Goal: Task Accomplishment & Management: Complete application form

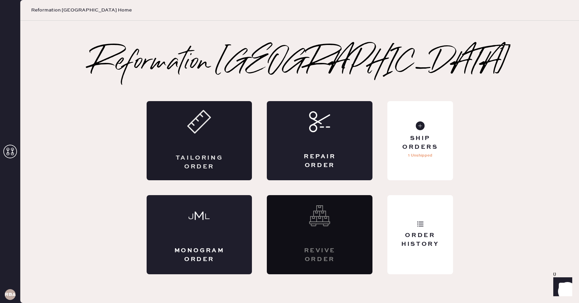
click at [200, 150] on div "Tailoring Order" at bounding box center [200, 140] width 106 height 79
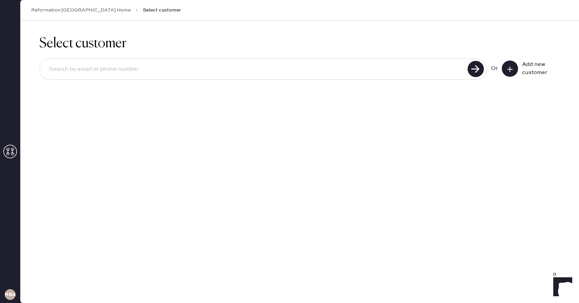
click at [509, 66] on icon at bounding box center [509, 69] width 7 height 7
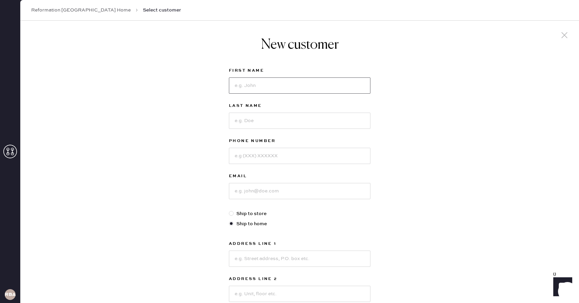
click at [322, 89] on input at bounding box center [299, 85] width 141 height 16
type input "[PERSON_NAME]"
click at [272, 119] on input at bounding box center [299, 121] width 141 height 16
type input "[PERSON_NAME]"
click at [266, 158] on input at bounding box center [299, 156] width 141 height 16
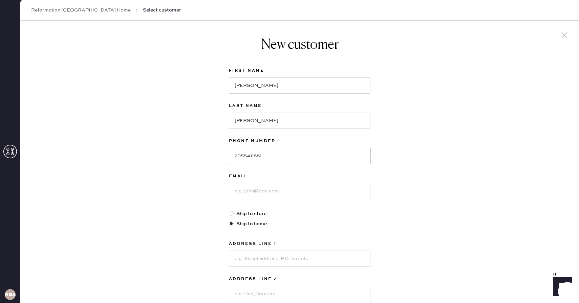
type input "2055411881"
click at [258, 188] on input at bounding box center [299, 191] width 141 height 16
click at [252, 193] on input at bounding box center [299, 191] width 141 height 16
type input "[EMAIL_ADDRESS][DOMAIN_NAME]"
click at [256, 262] on input at bounding box center [299, 259] width 141 height 16
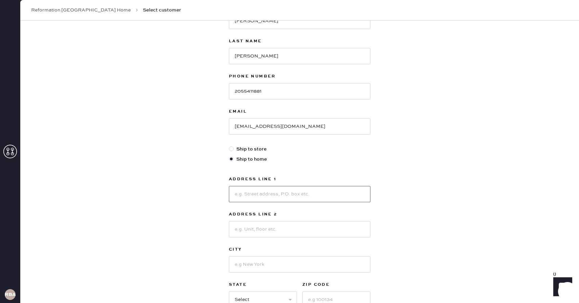
scroll to position [66, 0]
click at [241, 197] on input at bounding box center [299, 193] width 141 height 16
type input "[STREET_ADDRESS]"
click at [244, 229] on input at bounding box center [299, 228] width 141 height 16
type input "Apt 5F"
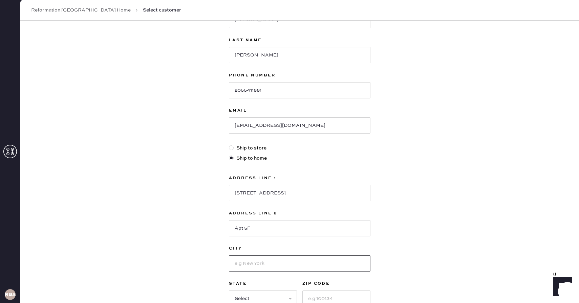
click at [239, 263] on input at bounding box center [299, 263] width 141 height 16
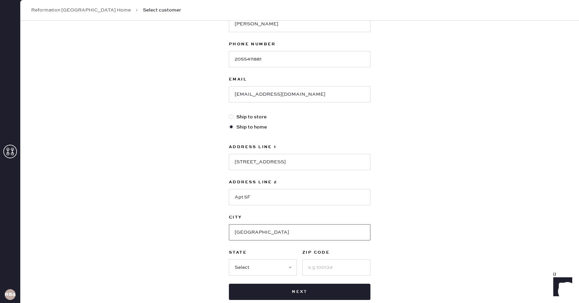
type input "[GEOGRAPHIC_DATA]"
click at [323, 268] on input at bounding box center [336, 268] width 68 height 16
type input "02116"
click at [276, 275] on select "Select AK AL AR AZ CA CO CT [GEOGRAPHIC_DATA] DE FL [GEOGRAPHIC_DATA] HI [GEOGR…" at bounding box center [263, 268] width 68 height 16
select select "MA"
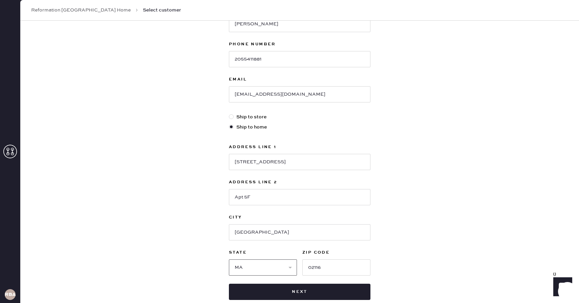
click at [229, 260] on select "Select AK AL AR AZ CA CO CT [GEOGRAPHIC_DATA] DE FL [GEOGRAPHIC_DATA] HI [GEOGR…" at bounding box center [263, 268] width 68 height 16
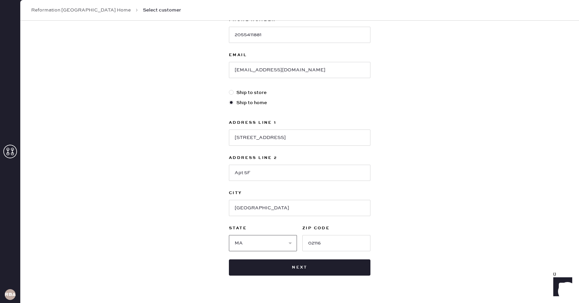
scroll to position [137, 0]
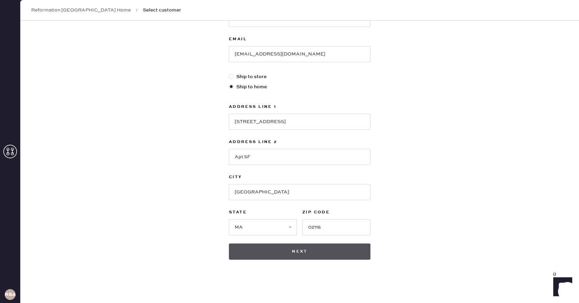
click at [318, 252] on button "Next" at bounding box center [299, 252] width 141 height 16
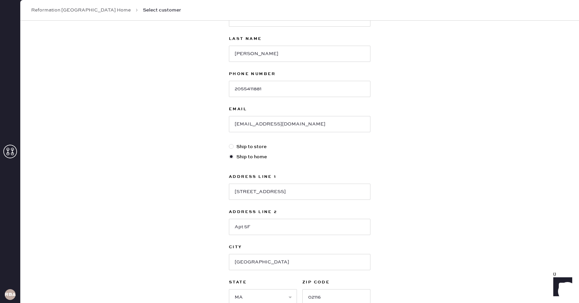
scroll to position [0, 0]
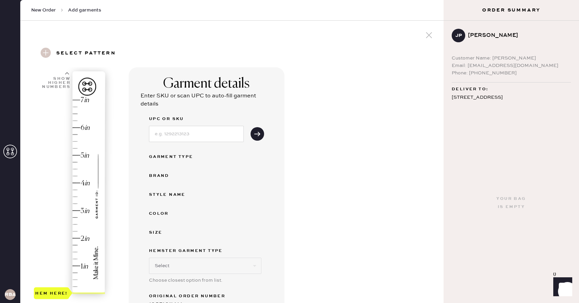
scroll to position [3, 0]
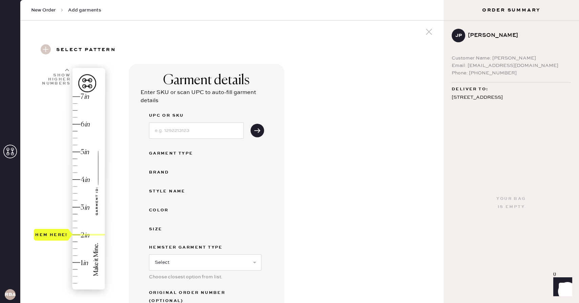
click at [79, 233] on div "Hem here!" at bounding box center [70, 194] width 72 height 200
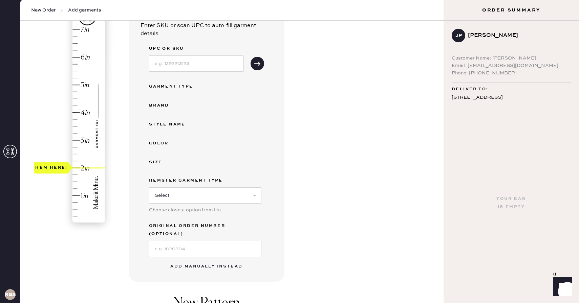
scroll to position [76, 0]
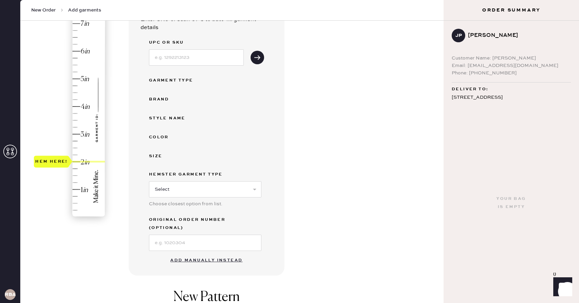
click at [216, 254] on button "Add manually instead" at bounding box center [206, 261] width 80 height 14
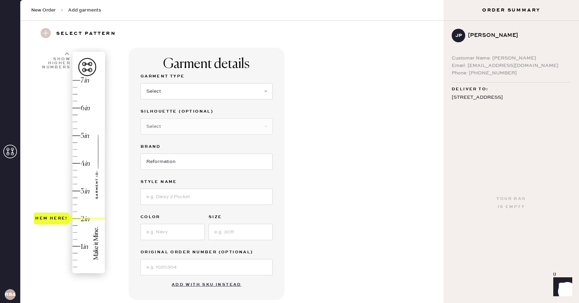
scroll to position [18, 0]
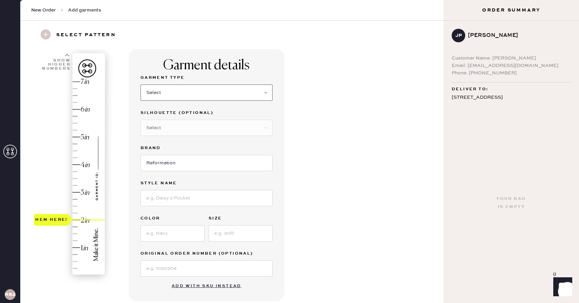
click at [189, 93] on select "Select Basic Skirt Jeans Leggings Pants Shorts Basic Sleeved Dress Basic Sleeve…" at bounding box center [206, 93] width 132 height 16
select select "2"
click at [140, 85] on select "Select Basic Skirt Jeans Leggings Pants Shorts Basic Sleeved Dress Basic Sleeve…" at bounding box center [206, 93] width 132 height 16
click at [179, 163] on input "Reformation" at bounding box center [206, 163] width 132 height 16
click at [176, 198] on input at bounding box center [206, 198] width 132 height 16
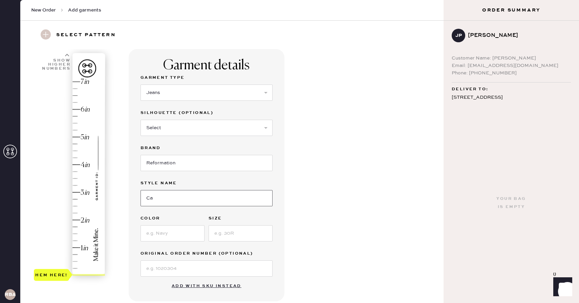
type input "[PERSON_NAME] Rise Slouchy Wide Leg"
click at [174, 232] on input at bounding box center [172, 233] width 64 height 16
type input "[PERSON_NAME]"
click at [240, 240] on input at bounding box center [240, 233] width 64 height 16
type input "26"
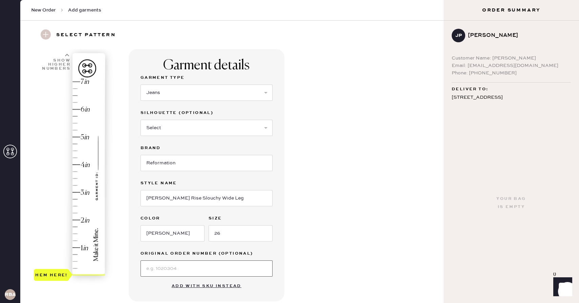
click at [209, 265] on input at bounding box center [206, 269] width 132 height 16
click at [387, 238] on div "Garment details Garment Type Select Basic Skirt Jeans Leggings Pants Shorts Bas…" at bounding box center [283, 241] width 309 height 384
type input "2"
click at [80, 219] on div "Hem here!" at bounding box center [70, 179] width 72 height 200
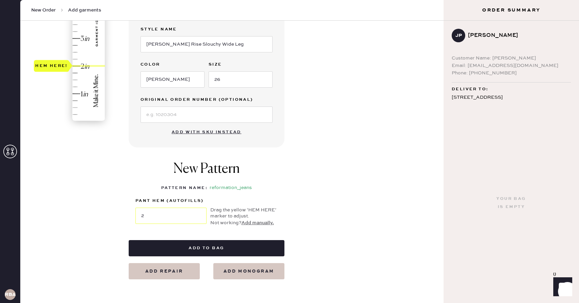
scroll to position [182, 0]
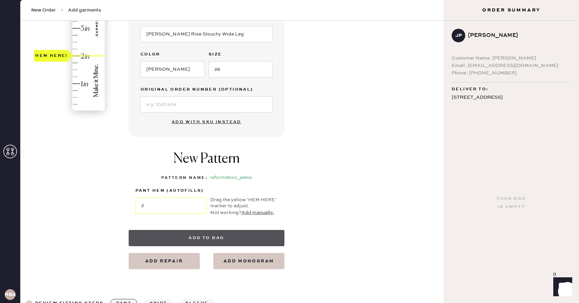
click at [222, 242] on button "Add to bag" at bounding box center [207, 238] width 156 height 16
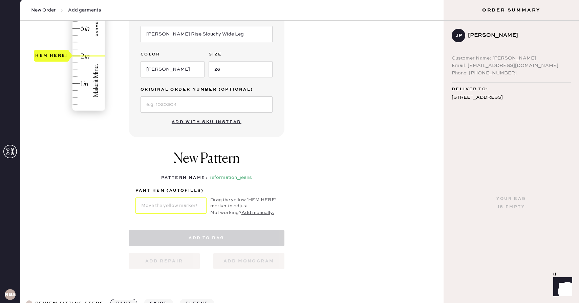
select select "2"
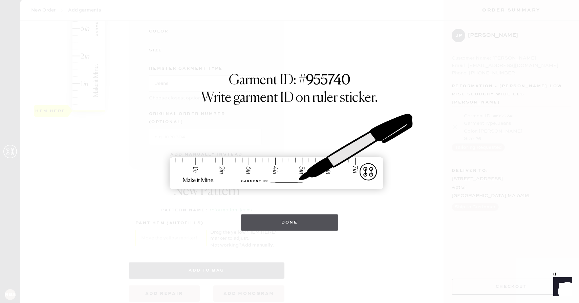
click at [295, 220] on button "Done" at bounding box center [290, 223] width 98 height 16
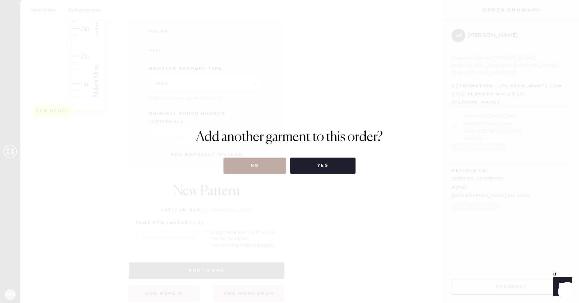
click at [276, 158] on button "No" at bounding box center [254, 166] width 63 height 16
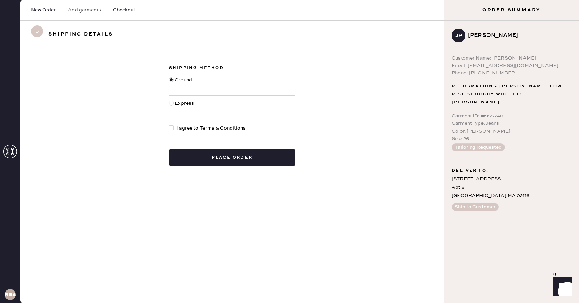
click at [179, 126] on span "I agree to Terms & Conditions" at bounding box center [210, 128] width 69 height 7
click at [169, 125] on input "I agree to Terms & Conditions" at bounding box center [169, 125] width 0 height 0
checkbox input "true"
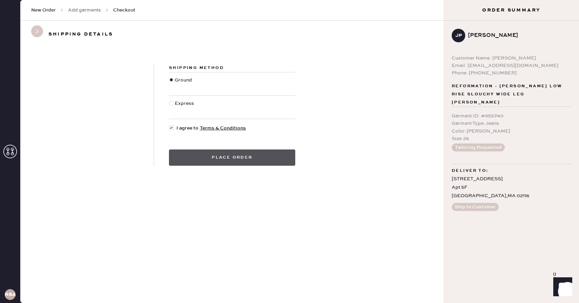
click at [211, 154] on button "Place order" at bounding box center [232, 158] width 126 height 16
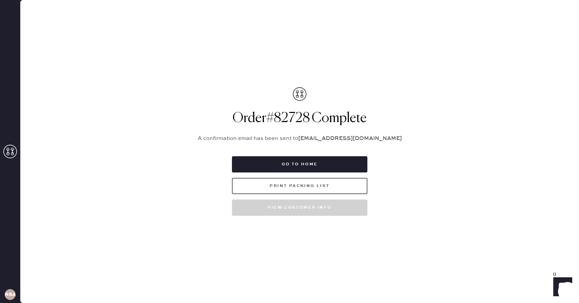
click at [303, 185] on button "Print Packing List" at bounding box center [299, 186] width 135 height 16
click at [308, 189] on button "Print Packing List" at bounding box center [299, 186] width 135 height 16
click at [304, 189] on button "Print Packing List" at bounding box center [299, 186] width 135 height 16
